Goal: Task Accomplishment & Management: Manage account settings

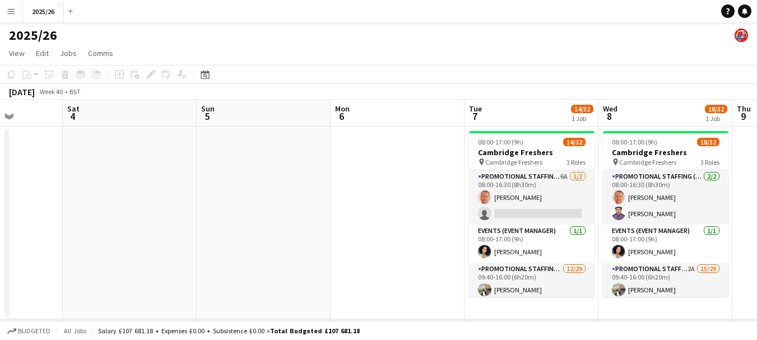
drag, startPoint x: 209, startPoint y: 193, endPoint x: 49, endPoint y: 216, distance: 161.8
click at [574, 213] on app-calendar-viewport "Wed 1 23/27 1 Job Thu 2 16/20 1 Job Fri 3 Sat 4 Sun 5 Mon 6 Tue 7 14/32 1 Job W…" at bounding box center [378, 235] width 757 height 271
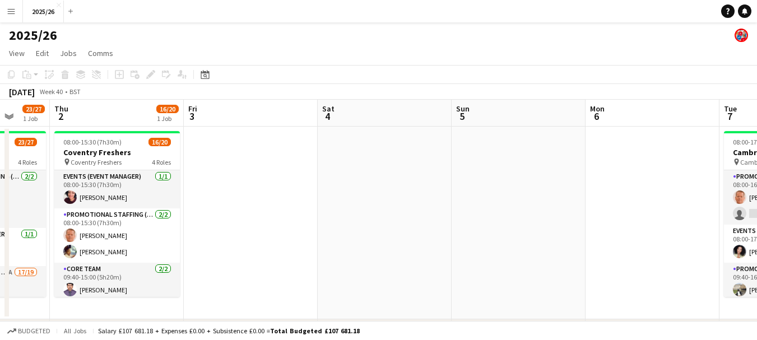
click at [596, 236] on app-calendar-viewport "Wed 1 23/27 1 Job Thu 2 16/20 1 Job Fri 3 Sat 4 Sun 5 Mon 6 Tue 7 14/32 1 Job W…" at bounding box center [378, 235] width 757 height 271
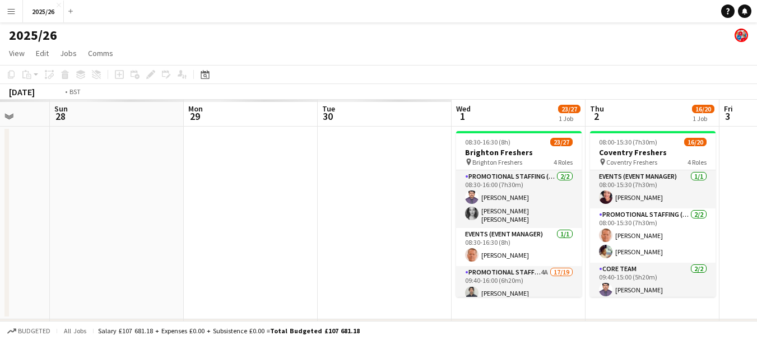
drag, startPoint x: 145, startPoint y: 208, endPoint x: 9, endPoint y: 209, distance: 136.1
click at [598, 218] on app-calendar-viewport "Sat 27 Sun 28 Mon 29 Tue 30 Wed 1 23/27 1 Job Thu 2 16/20 1 Job Fri 3 Sat 4 Sun…" at bounding box center [378, 235] width 757 height 271
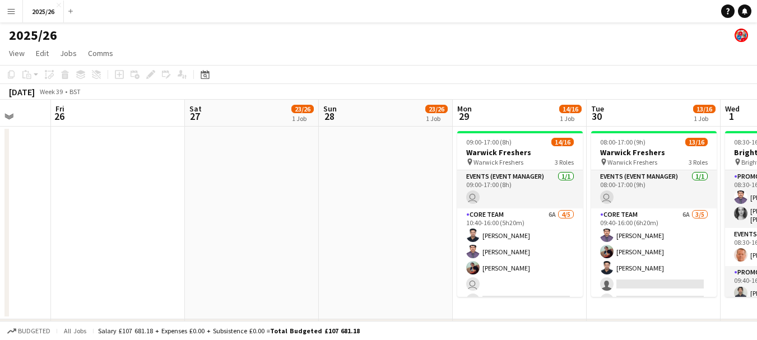
drag, startPoint x: 379, startPoint y: 190, endPoint x: 530, endPoint y: 250, distance: 162.6
click at [530, 250] on app-calendar-viewport "Thu 25 Fri 26 Sat 27 23/26 1 Job Sun 28 23/26 1 Job Mon 29 14/16 1 Job Tue 30 1…" at bounding box center [378, 235] width 757 height 271
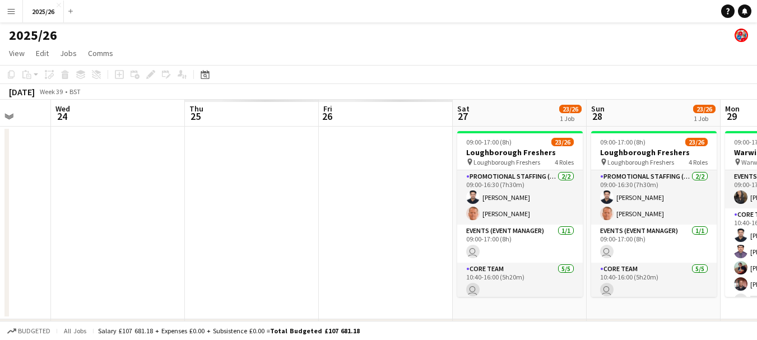
scroll to position [0, 268]
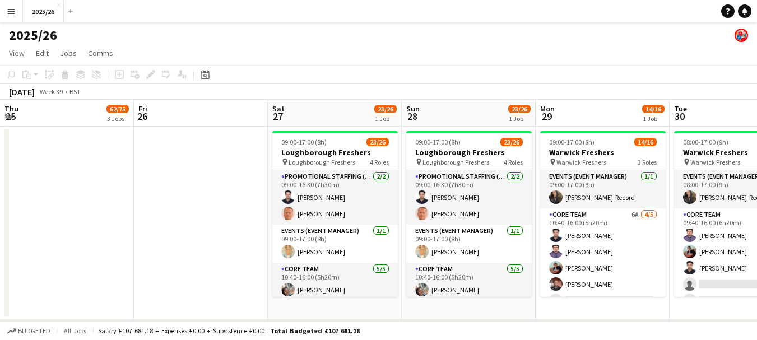
click at [503, 166] on app-calendar-viewport "Tue 23 Wed 24 Thu 25 62/75 3 Jobs Fri 26 Sat 27 23/26 1 Job Sun 28 23/26 1 Job …" at bounding box center [378, 235] width 757 height 271
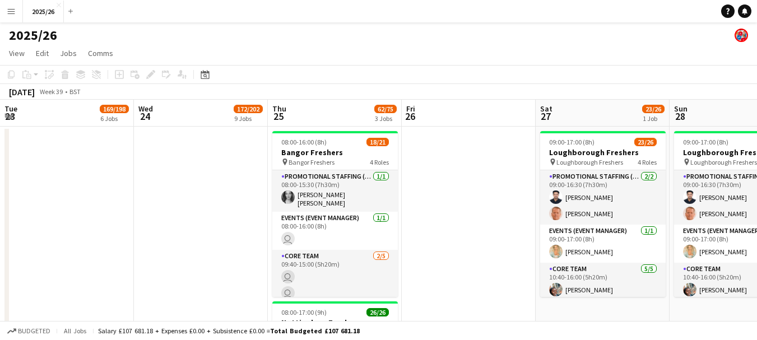
drag, startPoint x: 139, startPoint y: 192, endPoint x: 763, endPoint y: 166, distance: 623.8
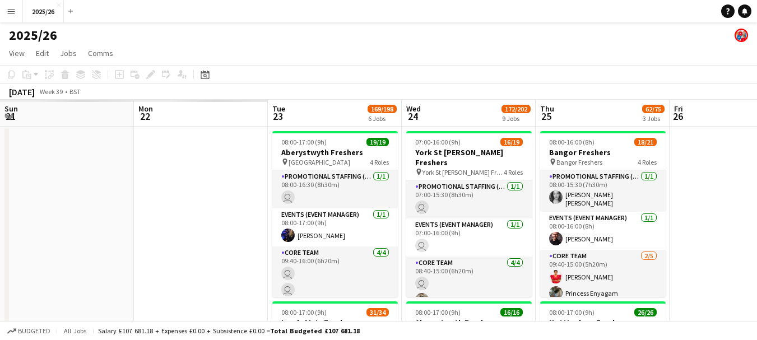
scroll to position [0, 76]
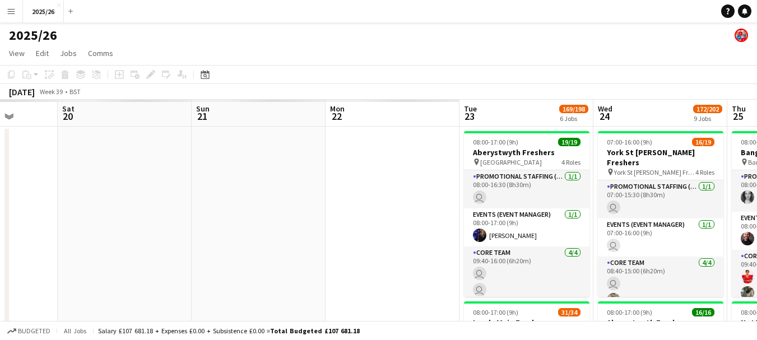
drag, startPoint x: 343, startPoint y: 185, endPoint x: 562, endPoint y: 192, distance: 219.6
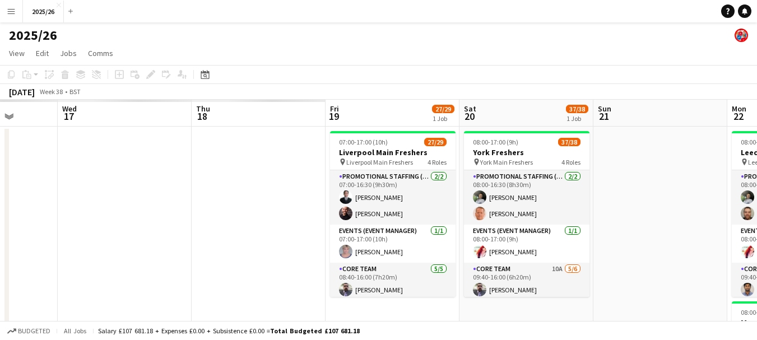
drag, startPoint x: 18, startPoint y: 205, endPoint x: 503, endPoint y: 155, distance: 487.5
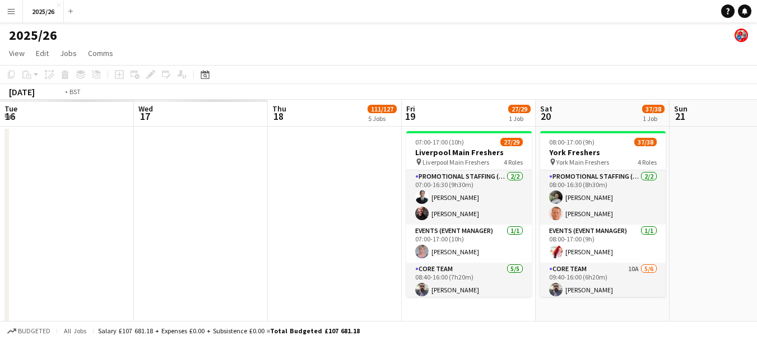
drag, startPoint x: 64, startPoint y: 170, endPoint x: 528, endPoint y: 183, distance: 463.3
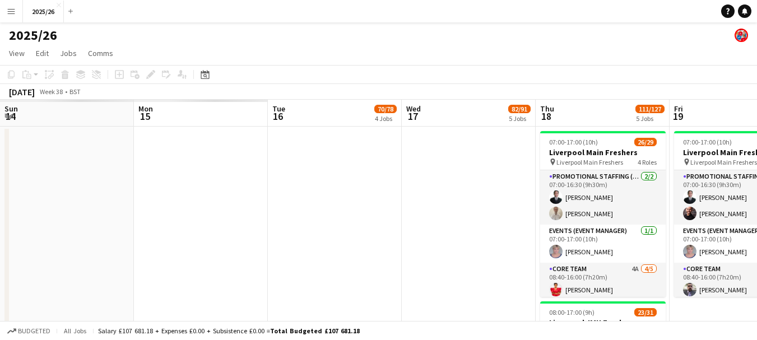
drag, startPoint x: 484, startPoint y: 136, endPoint x: 142, endPoint y: 151, distance: 342.5
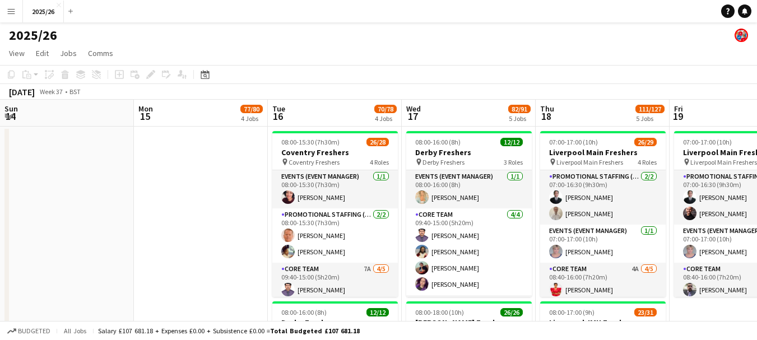
drag, startPoint x: 142, startPoint y: 151, endPoint x: 447, endPoint y: 194, distance: 308.1
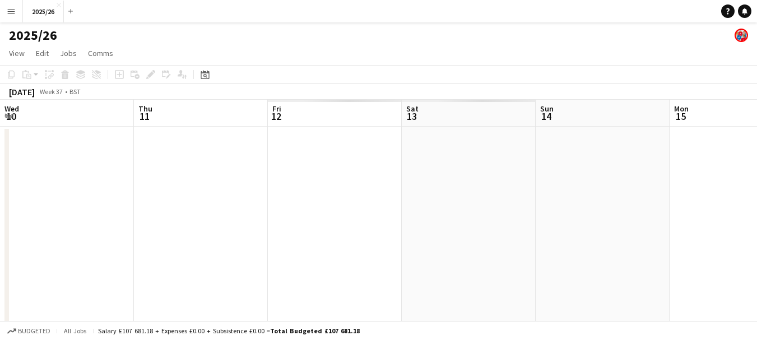
scroll to position [0, 230]
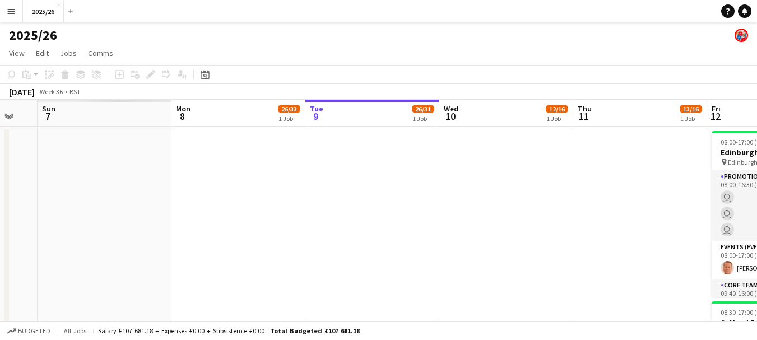
drag, startPoint x: 142, startPoint y: 147, endPoint x: 401, endPoint y: 209, distance: 266.1
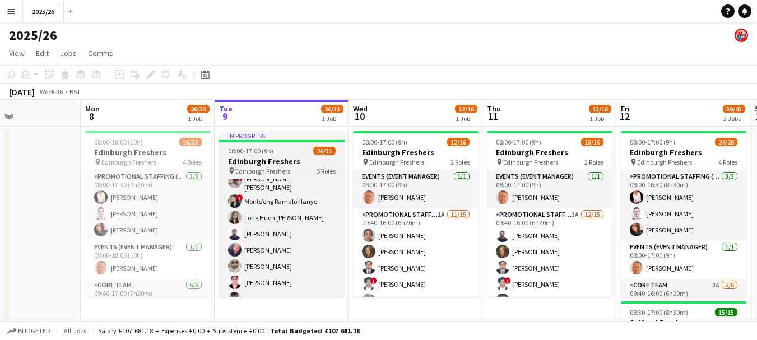
scroll to position [393, 0]
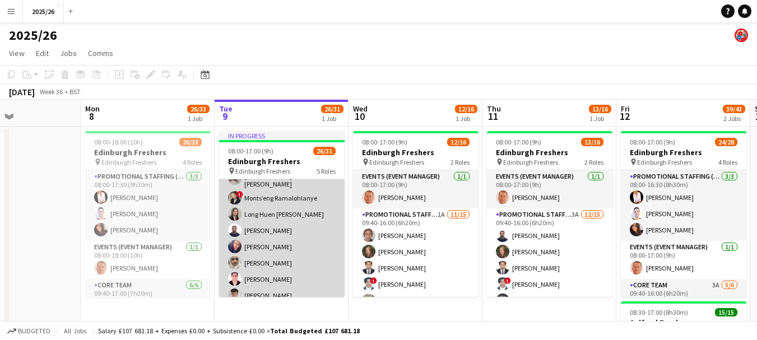
click at [293, 240] on app-card-role "Promotional Staffing (Brand Ambassadors) 2A 17/21 09:40-16:00 (6h20m) [PERSON_N…" at bounding box center [281, 184] width 125 height 373
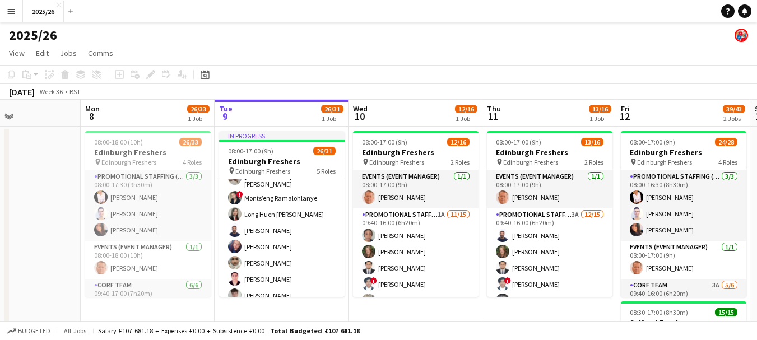
click at [289, 233] on app-card-role "Promotional Staffing (Brand Ambassadors) 2A 17/21 09:40-16:00 (6h20m) [PERSON_N…" at bounding box center [281, 184] width 125 height 373
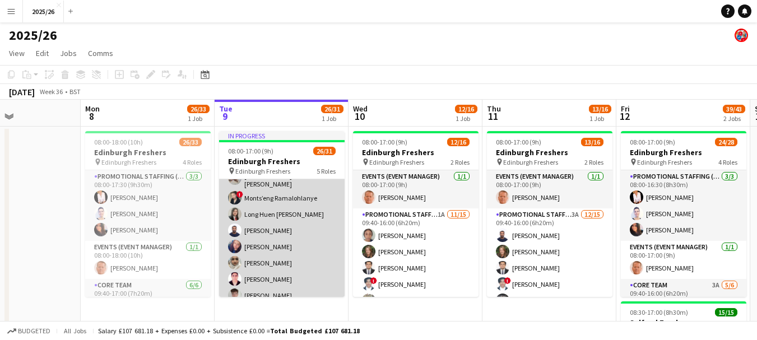
click at [286, 261] on app-card-role "Promotional Staffing (Brand Ambassadors) 2A 17/21 09:40-16:00 (6h20m) [PERSON_N…" at bounding box center [281, 184] width 125 height 373
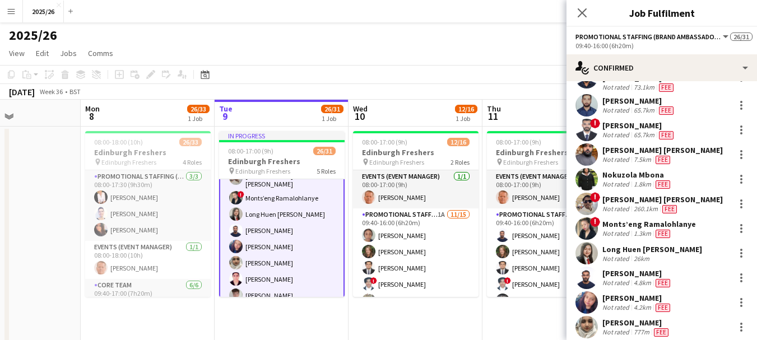
scroll to position [226, 0]
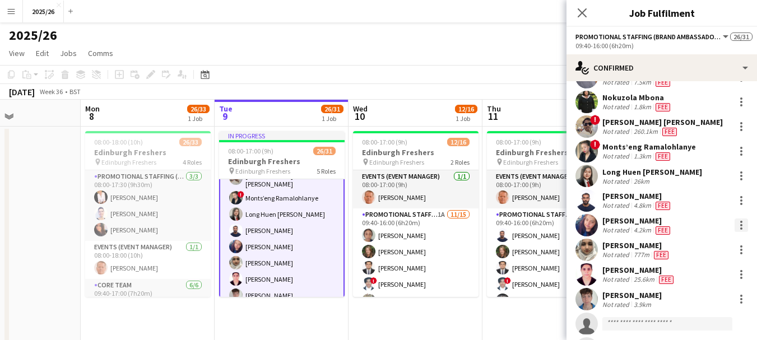
click at [734, 218] on div at bounding box center [740, 224] width 13 height 13
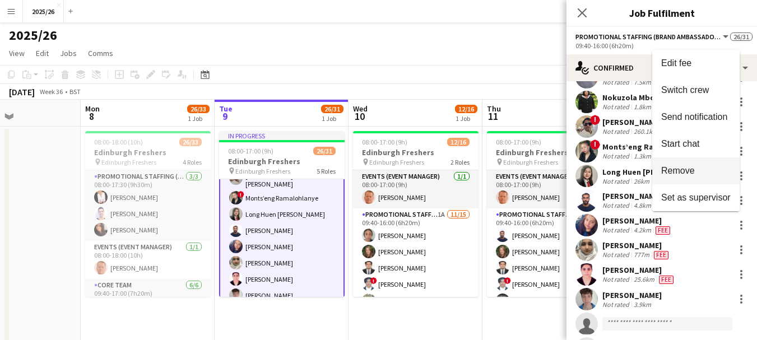
click at [686, 167] on span "Remove" at bounding box center [678, 171] width 34 height 10
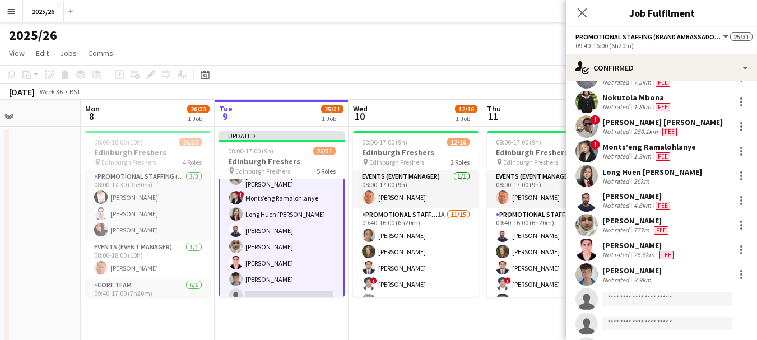
click at [589, 12] on div "Close pop-in" at bounding box center [581, 13] width 31 height 26
click at [581, 11] on icon "Close pop-in" at bounding box center [581, 12] width 9 height 9
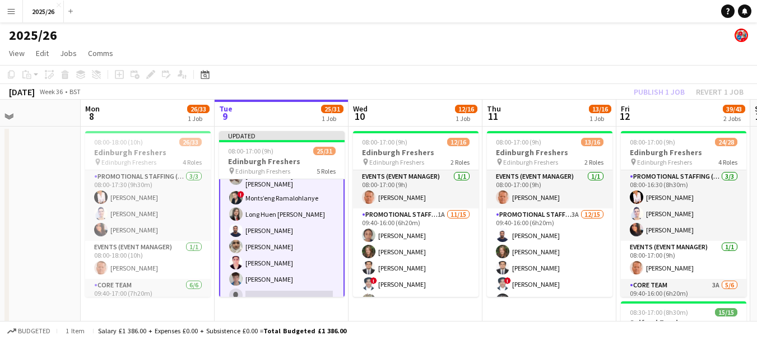
click at [660, 92] on div "Publish 1 job Revert 1 job" at bounding box center [688, 92] width 137 height 15
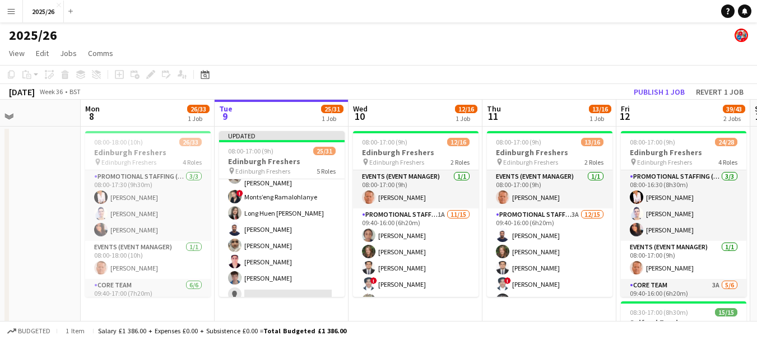
scroll to position [393, 0]
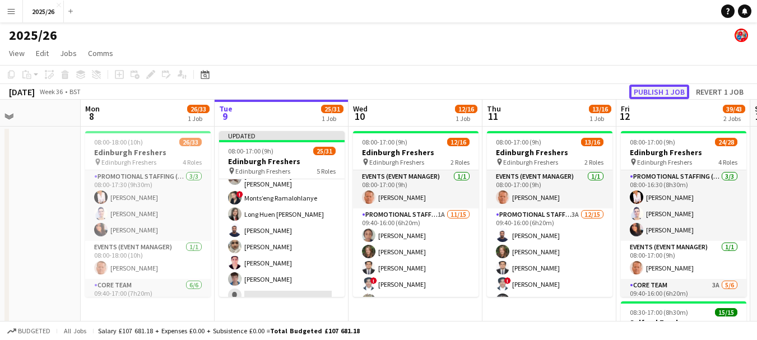
click at [659, 94] on button "Publish 1 job" at bounding box center [659, 92] width 60 height 15
